Goal: Check status: Check status

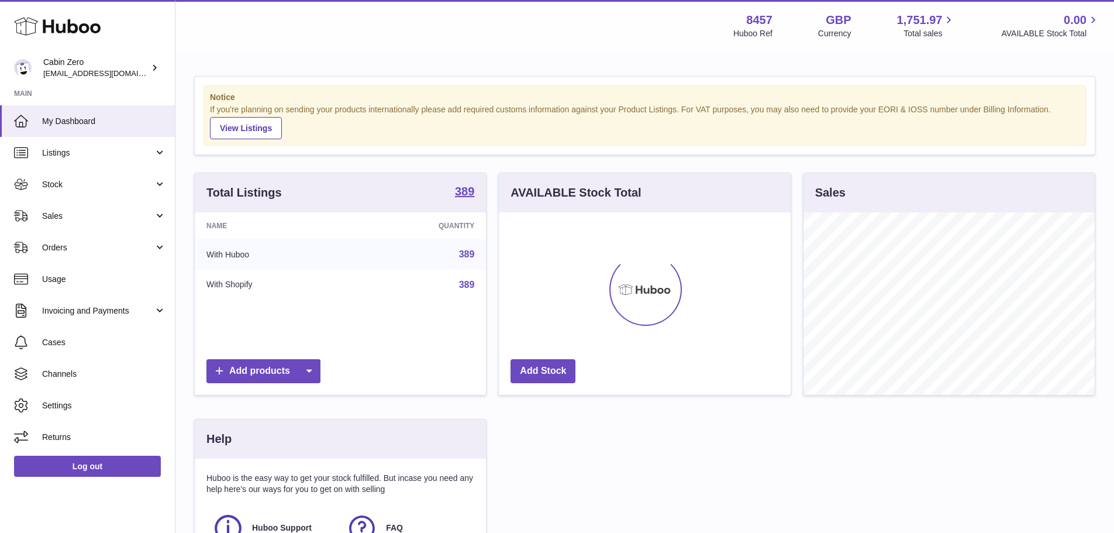
scroll to position [182, 295]
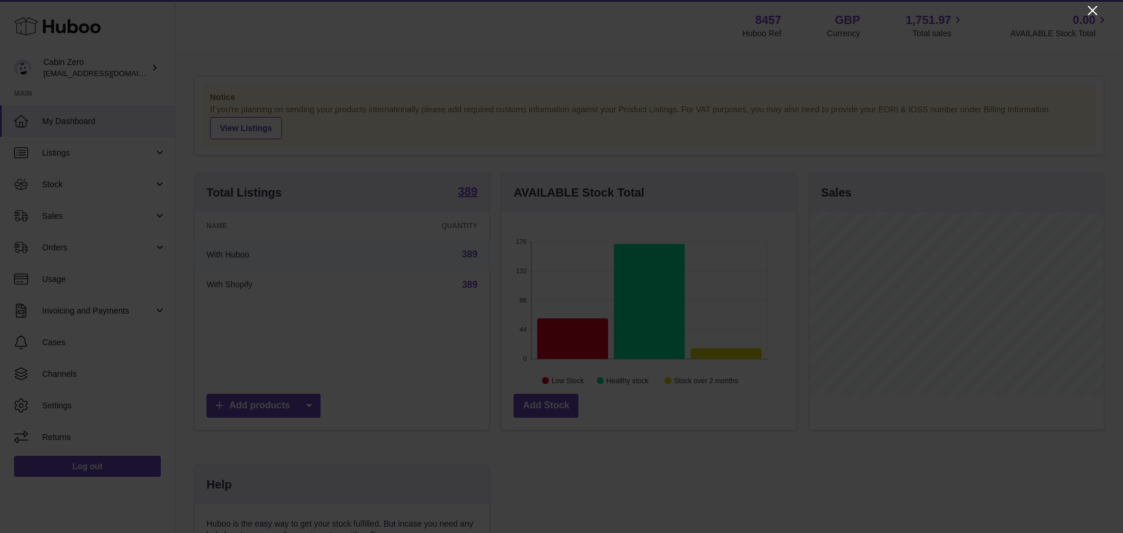
click at [1090, 8] on icon "Close" at bounding box center [1092, 10] width 9 height 9
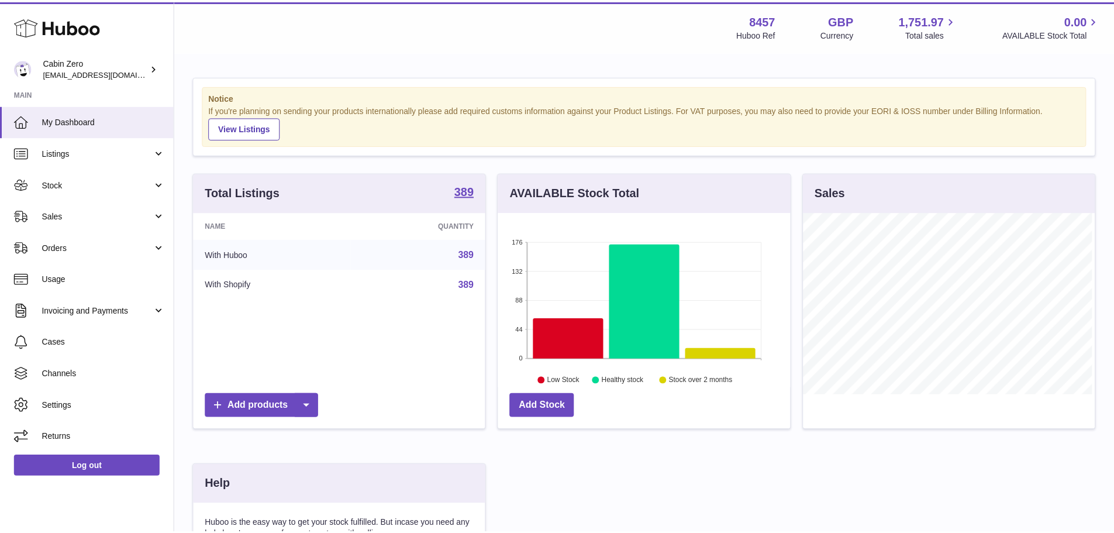
scroll to position [584701, 584592]
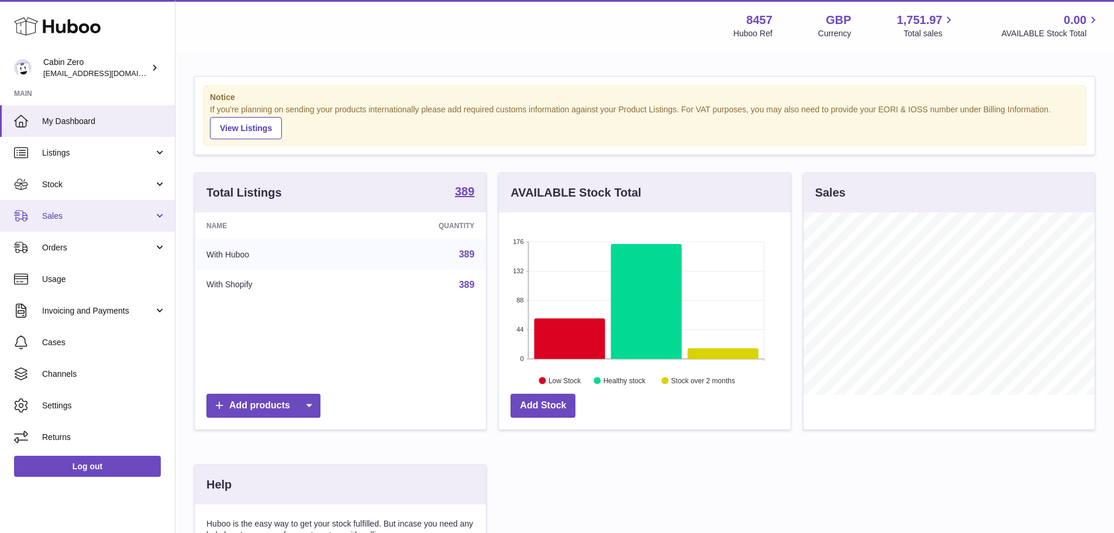
click at [71, 211] on span "Sales" at bounding box center [98, 216] width 112 height 11
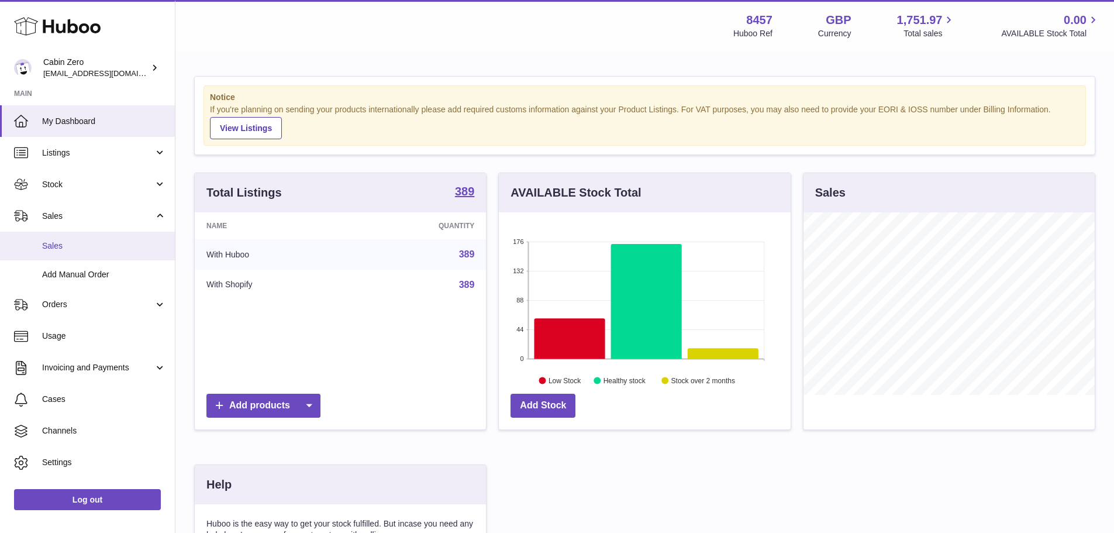
click at [65, 248] on span "Sales" at bounding box center [104, 245] width 124 height 11
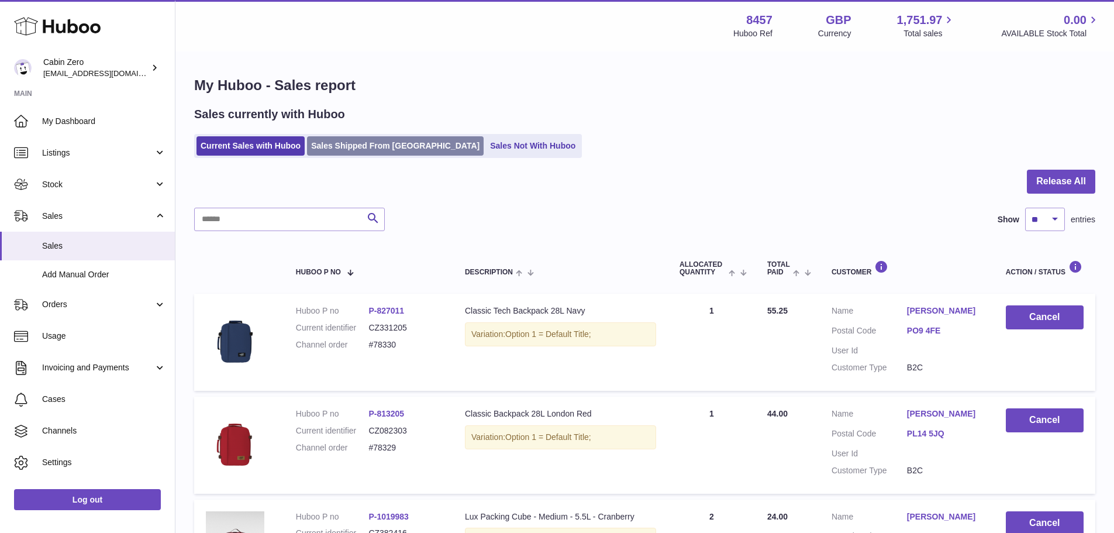
click at [365, 144] on link "Sales Shipped From [GEOGRAPHIC_DATA]" at bounding box center [395, 145] width 177 height 19
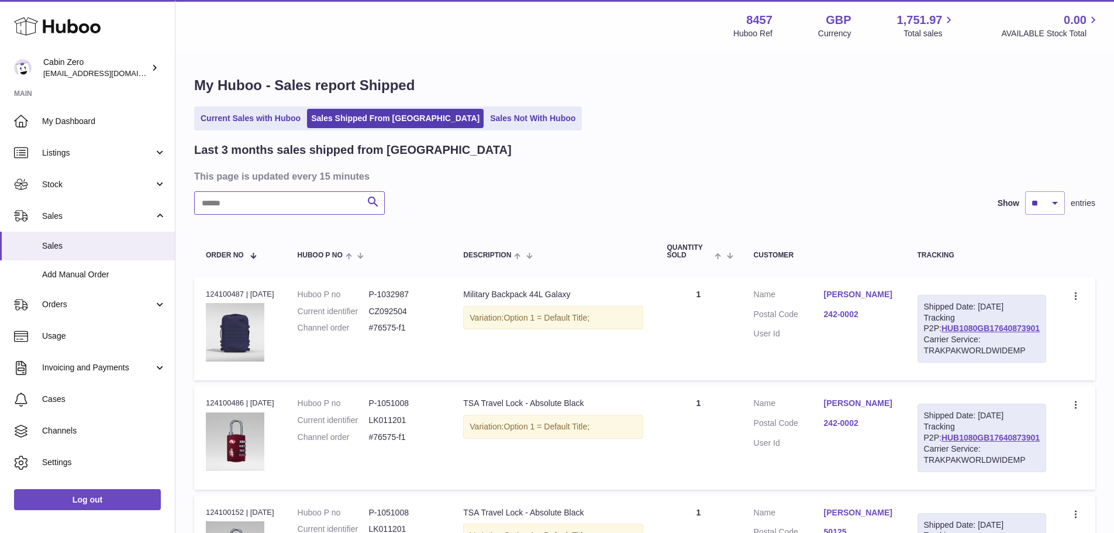
paste input "******"
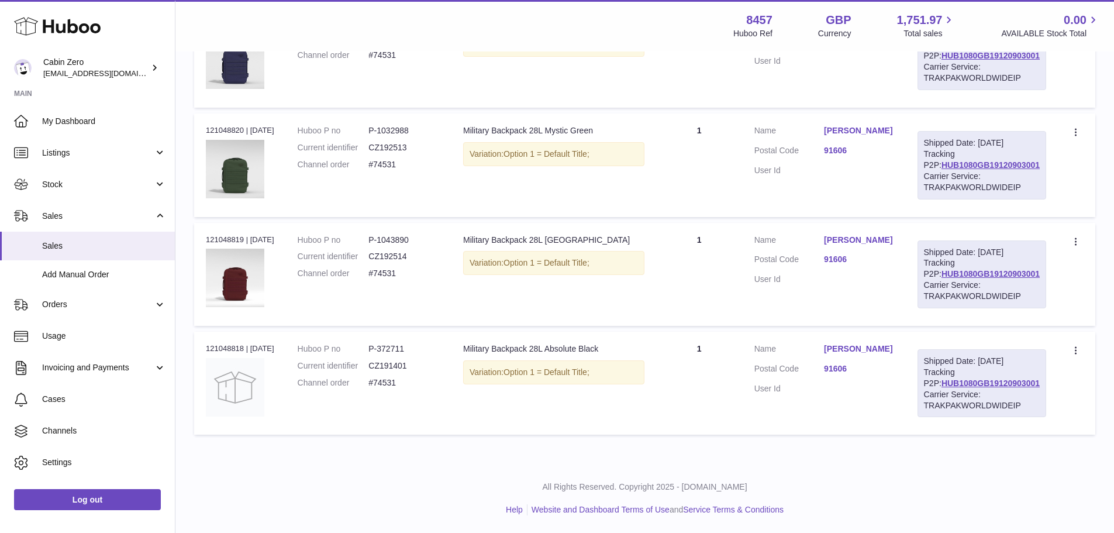
scroll to position [317, 0]
drag, startPoint x: 243, startPoint y: 97, endPoint x: 199, endPoint y: 95, distance: 43.3
click at [199, 113] on td "Order no 121048820 | 15th Jul" at bounding box center [240, 164] width 92 height 103
copy div "121048820"
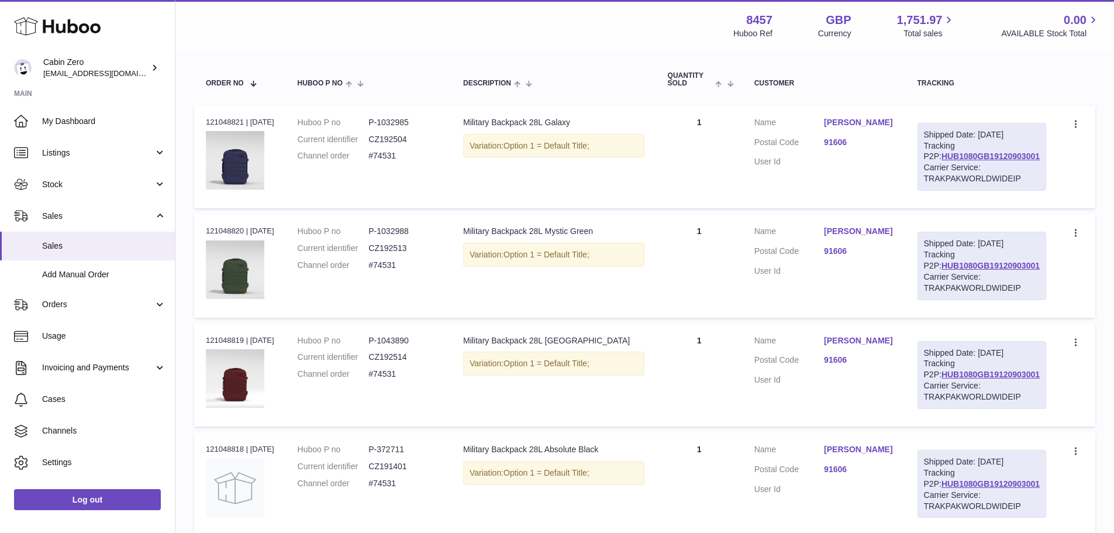
scroll to position [142, 0]
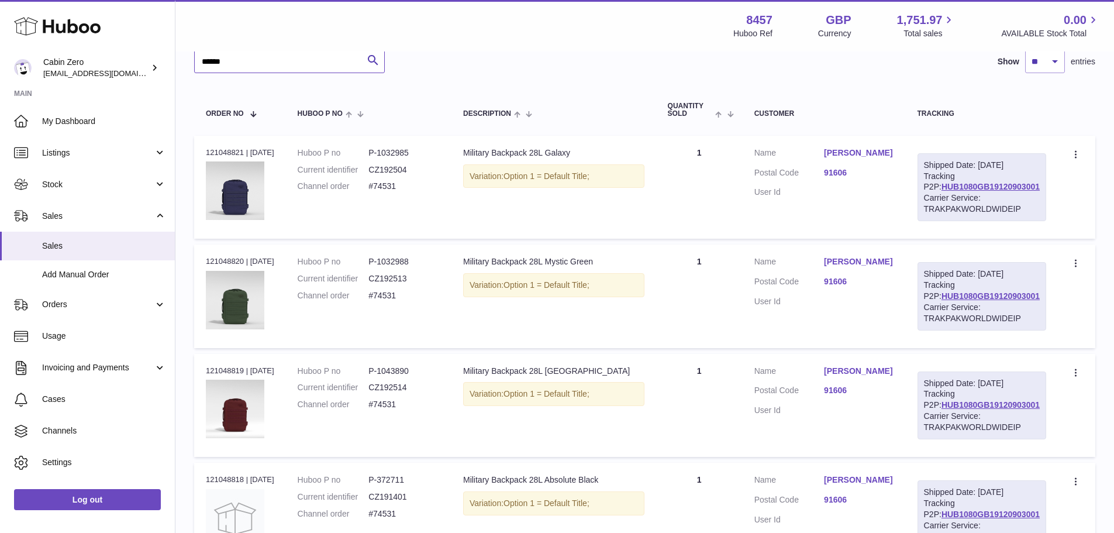
drag, startPoint x: 233, startPoint y: 64, endPoint x: 212, endPoint y: 62, distance: 21.1
click at [212, 62] on input "******" at bounding box center [289, 61] width 191 height 23
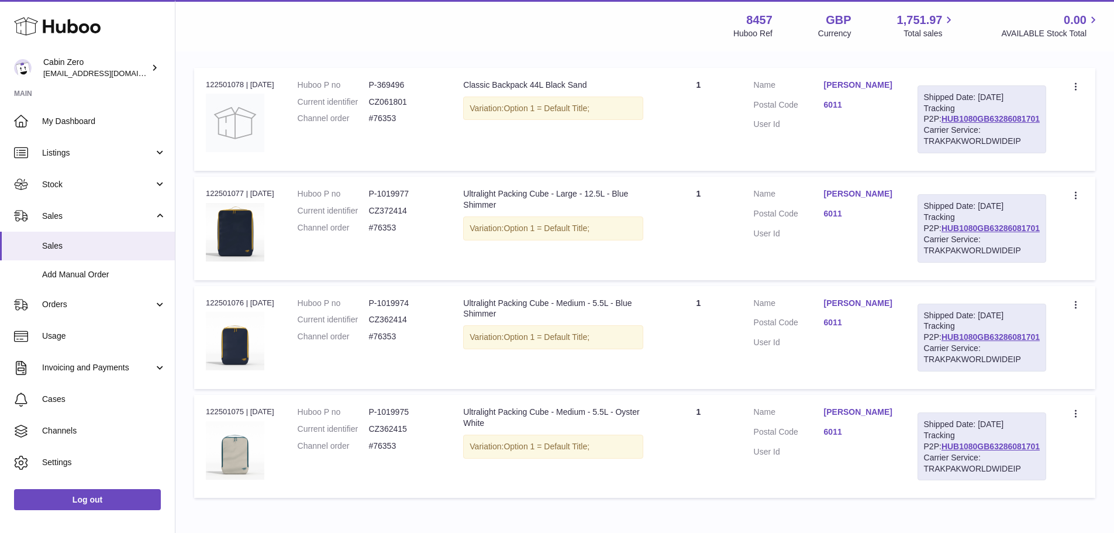
scroll to position [83, 0]
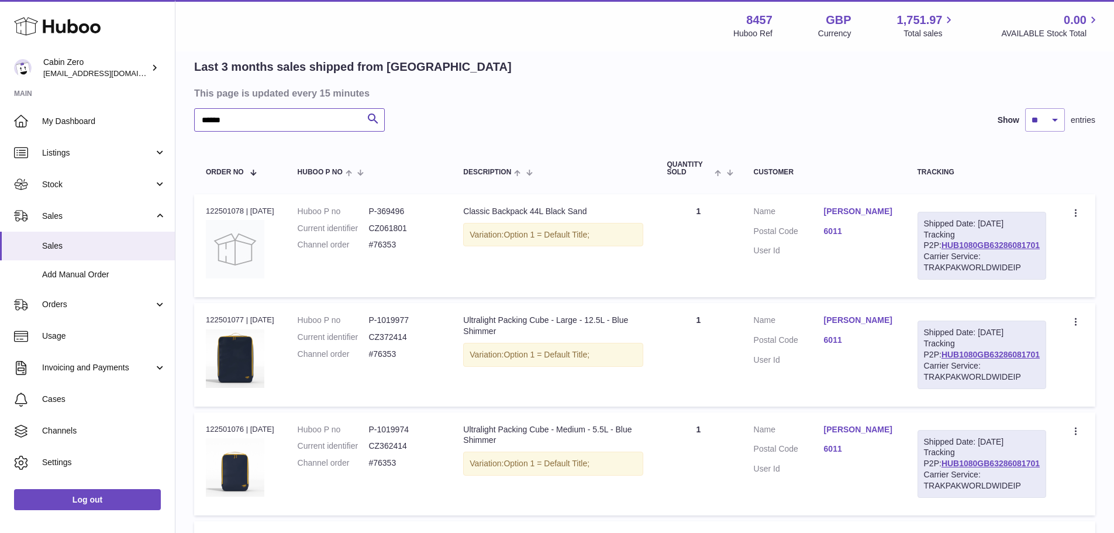
type input "******"
drag, startPoint x: 242, startPoint y: 212, endPoint x: 202, endPoint y: 210, distance: 39.8
click at [202, 210] on td "Order no 122501078 | 8th Aug" at bounding box center [240, 245] width 92 height 103
copy div "122501078"
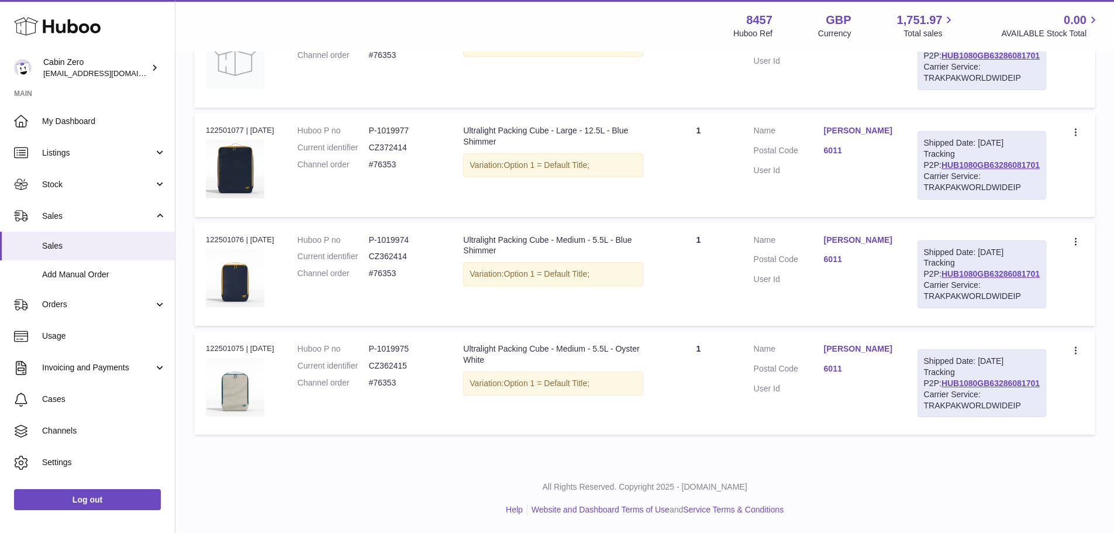
scroll to position [317, 0]
drag, startPoint x: 242, startPoint y: 335, endPoint x: 204, endPoint y: 336, distance: 38.0
click at [204, 336] on td "Order no 122501075 | 8th Aug" at bounding box center [240, 383] width 92 height 103
copy div "122501075"
